Goal: Task Accomplishment & Management: Complete application form

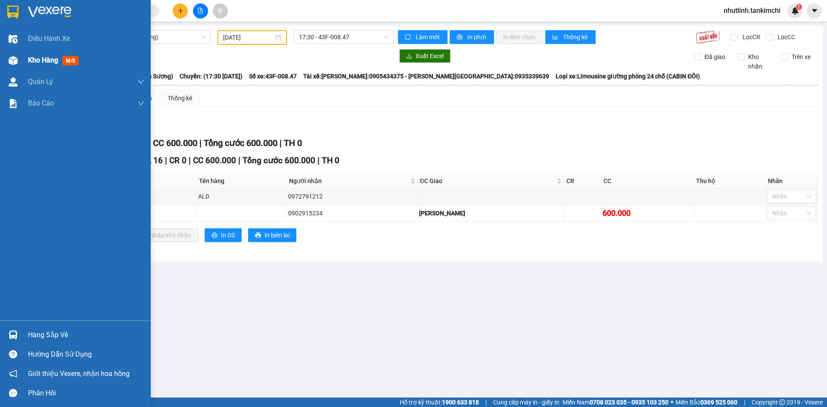
click at [25, 61] on div "Kho hàng mới" at bounding box center [75, 61] width 151 height 22
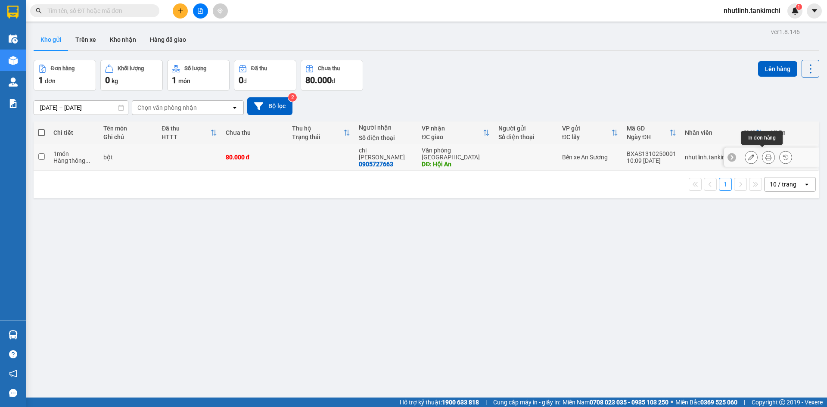
click at [766, 154] on icon at bounding box center [769, 157] width 6 height 6
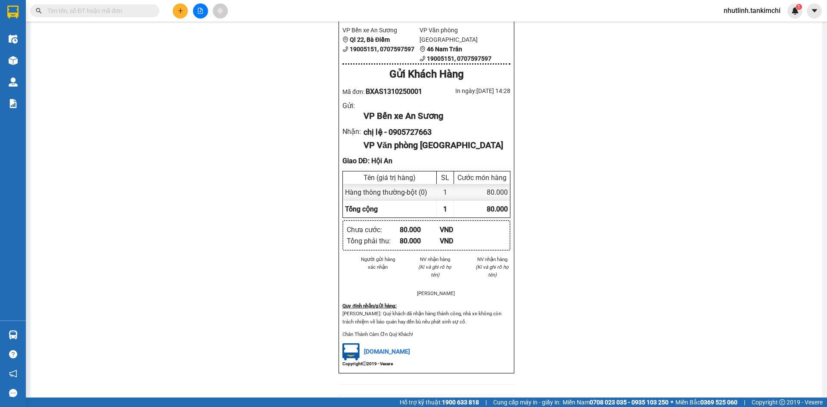
scroll to position [43, 0]
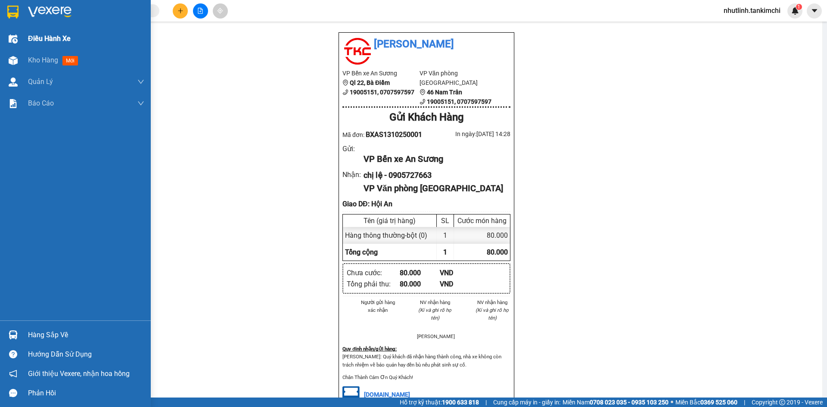
click at [47, 40] on span "Điều hành xe" at bounding box center [49, 38] width 43 height 11
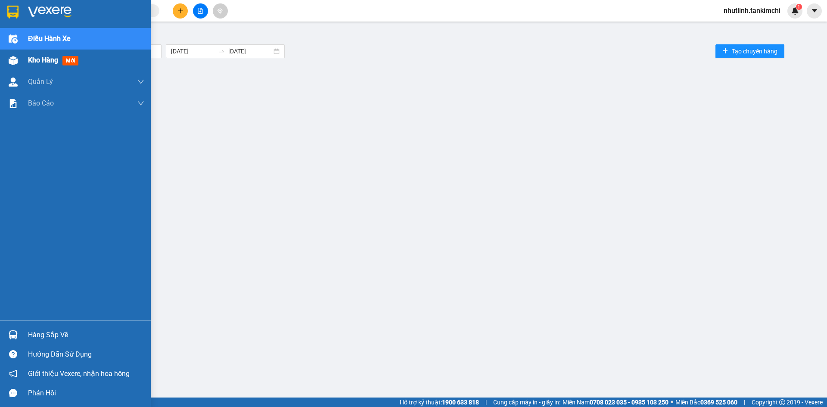
click at [51, 58] on span "Kho hàng" at bounding box center [43, 60] width 30 height 8
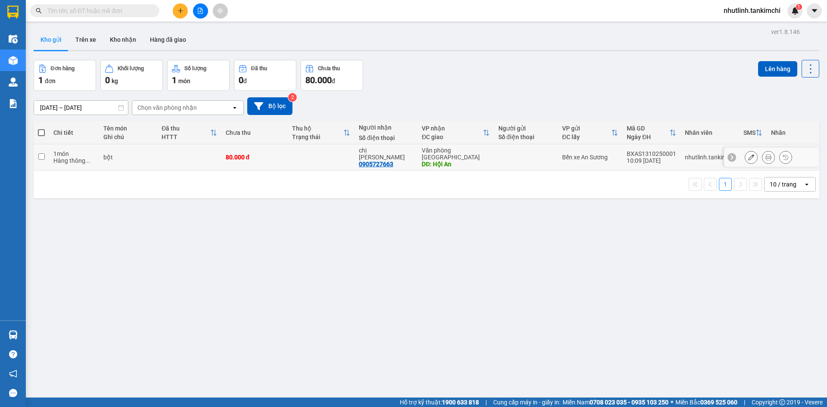
click at [299, 151] on td at bounding box center [321, 157] width 67 height 26
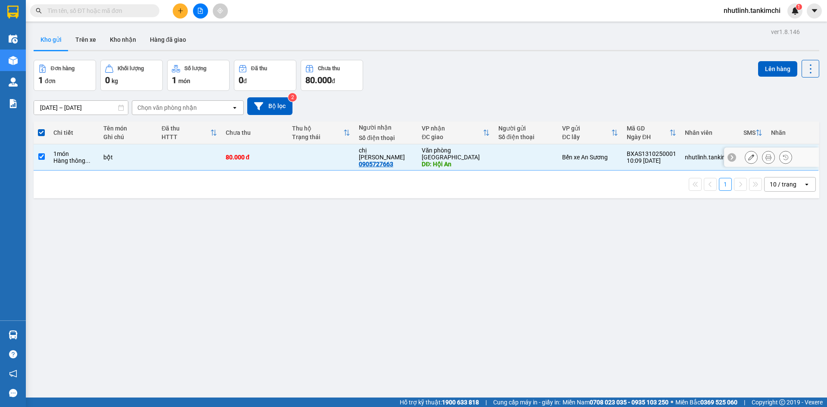
click at [299, 151] on td at bounding box center [321, 157] width 67 height 26
checkbox input "false"
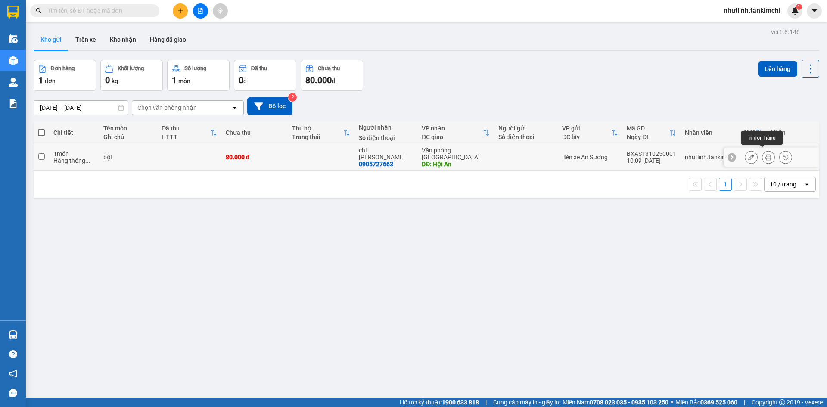
click at [766, 154] on icon at bounding box center [769, 157] width 6 height 6
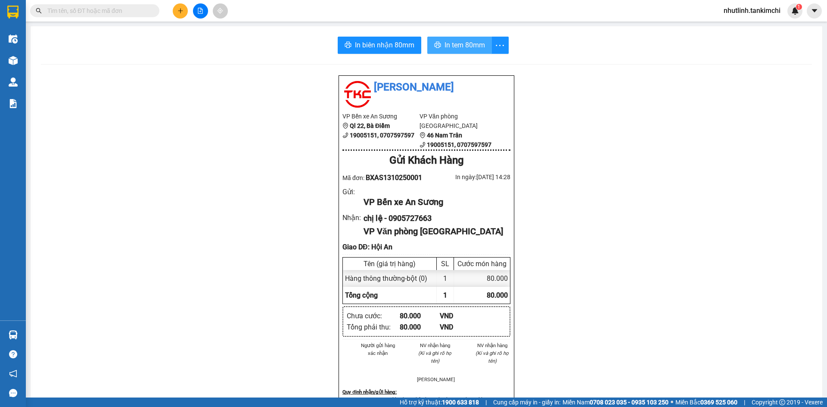
click at [452, 43] on span "In tem 80mm" at bounding box center [465, 45] width 40 height 11
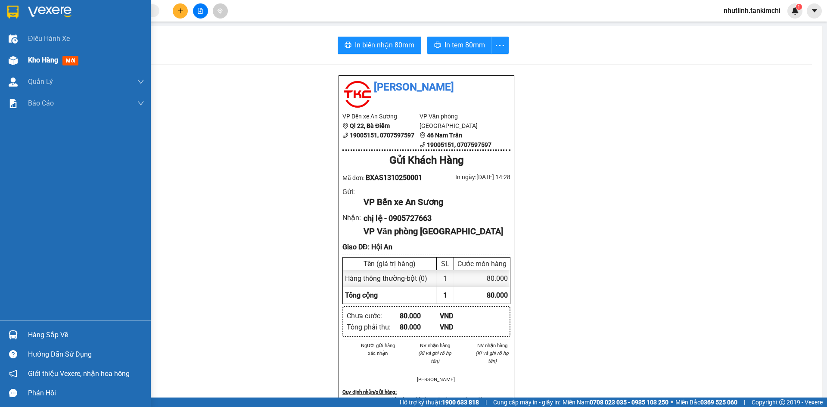
click at [12, 50] on div "Kho hàng mới" at bounding box center [75, 61] width 151 height 22
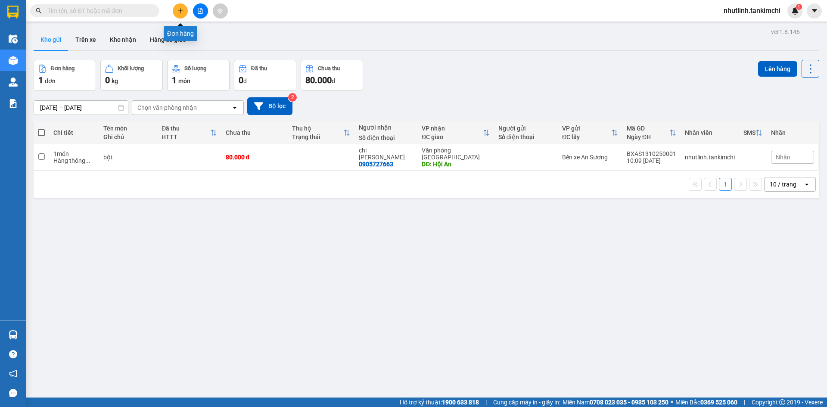
click at [177, 10] on icon "plus" at bounding box center [180, 11] width 6 height 6
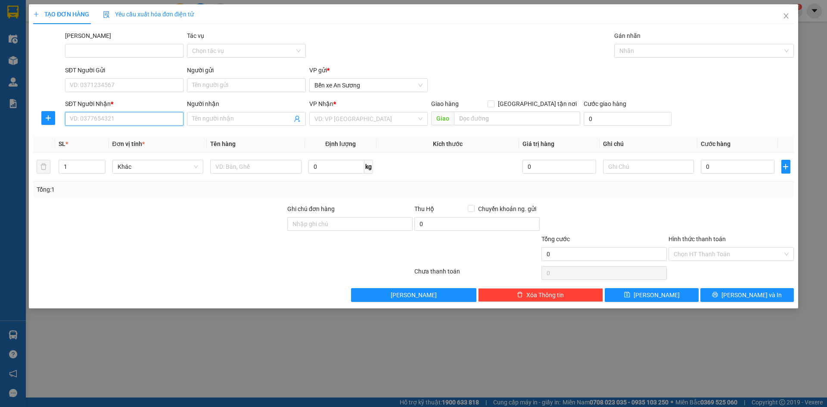
click at [143, 116] on input "SĐT Người Nhận *" at bounding box center [124, 119] width 118 height 14
click at [127, 120] on input "SĐT Người Nhận *" at bounding box center [124, 119] width 118 height 14
type input "0964971747"
click at [131, 137] on div "0964971747 - modero" at bounding box center [124, 135] width 108 height 9
type input "modero"
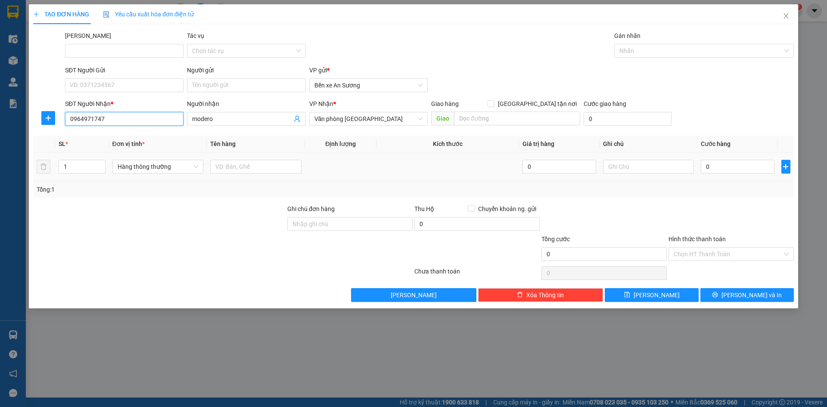
type input "0964971747"
drag, startPoint x: 241, startPoint y: 174, endPoint x: 246, endPoint y: 167, distance: 8.5
click at [243, 171] on div at bounding box center [255, 166] width 91 height 17
click at [246, 167] on input "text" at bounding box center [255, 167] width 91 height 14
type input "dài"
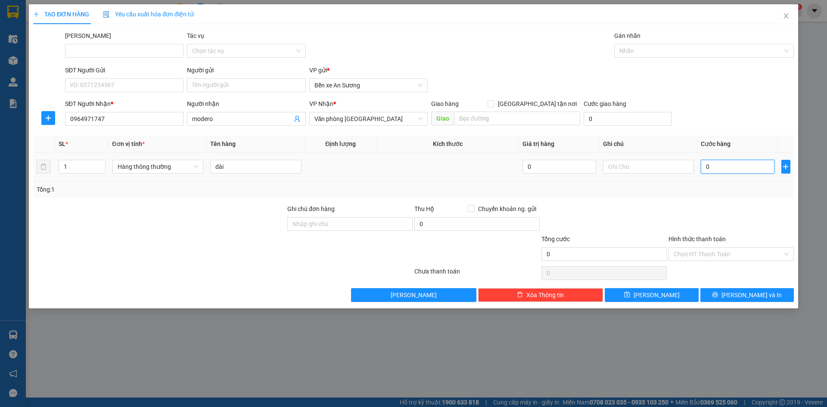
click at [745, 166] on input "0" at bounding box center [737, 167] width 73 height 14
click at [714, 170] on input "0" at bounding box center [737, 167] width 73 height 14
click at [705, 168] on input "0" at bounding box center [737, 167] width 73 height 14
type input "10"
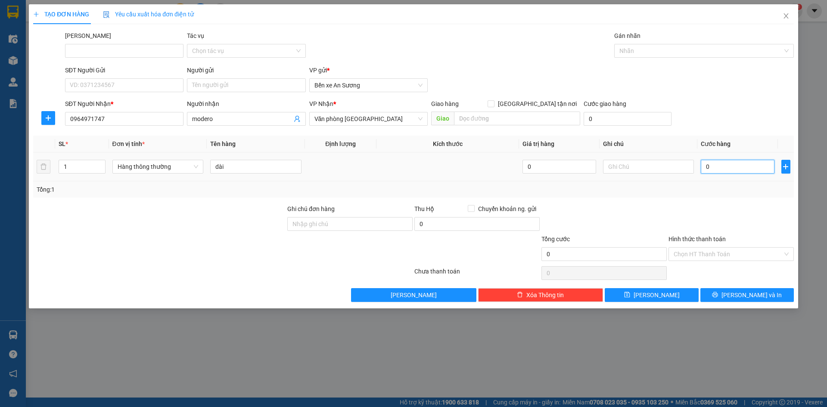
type input "10"
type input "100"
type input "1.000"
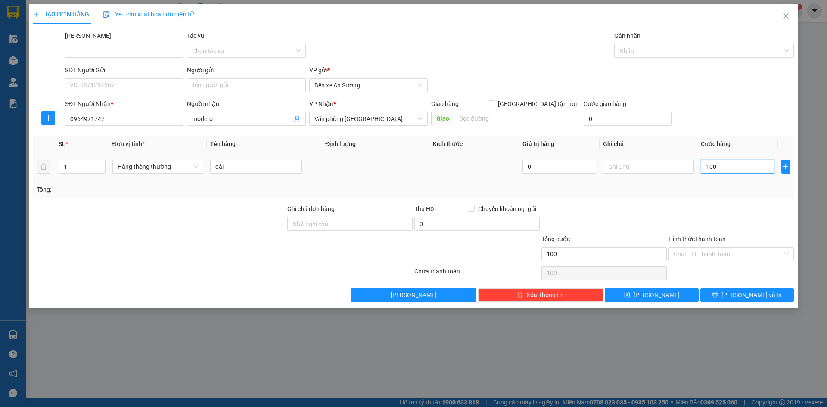
type input "1.000"
type input "10.000"
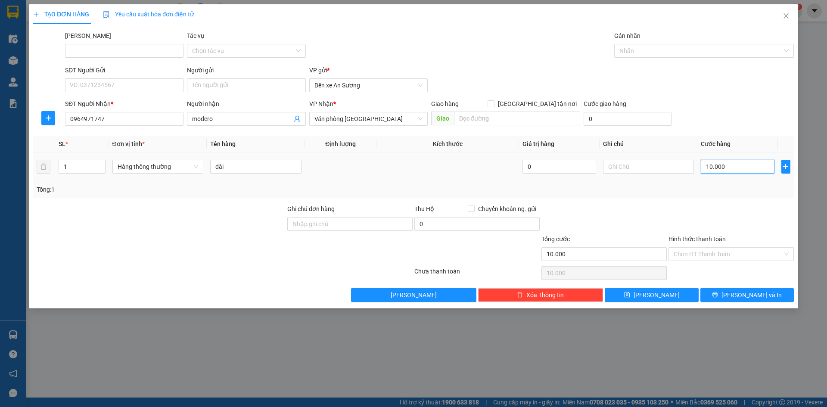
type input "100.000"
click at [749, 292] on span "[PERSON_NAME] và In" at bounding box center [752, 294] width 60 height 9
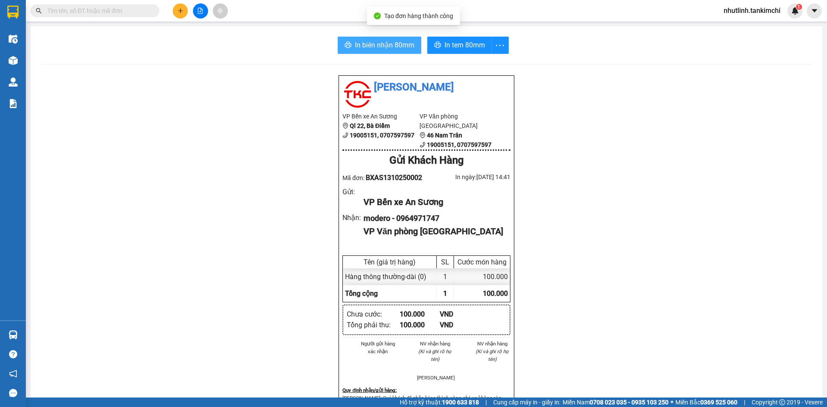
click at [376, 44] on span "In biên nhận 80mm" at bounding box center [384, 45] width 59 height 11
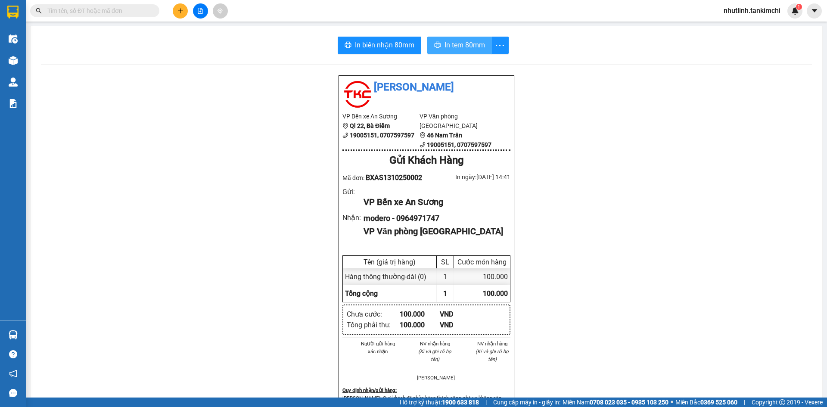
click at [446, 41] on span "In tem 80mm" at bounding box center [465, 45] width 40 height 11
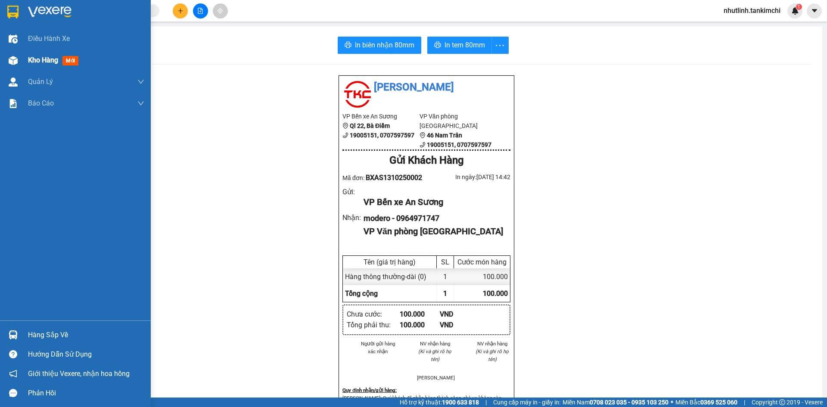
click at [40, 50] on div "Kho hàng mới" at bounding box center [86, 61] width 116 height 22
